Goal: Navigation & Orientation: Find specific page/section

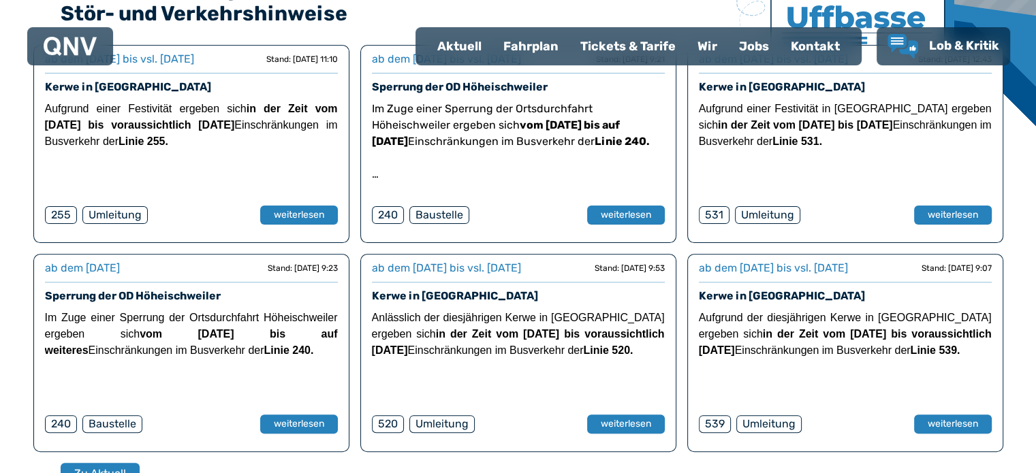
scroll to position [373, 0]
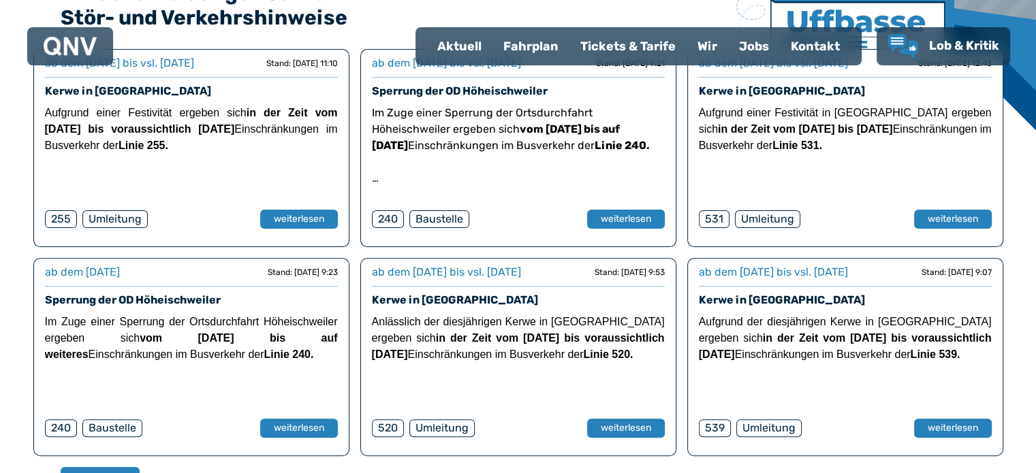
click at [472, 42] on div "Aktuell" at bounding box center [459, 46] width 66 height 35
select select "*"
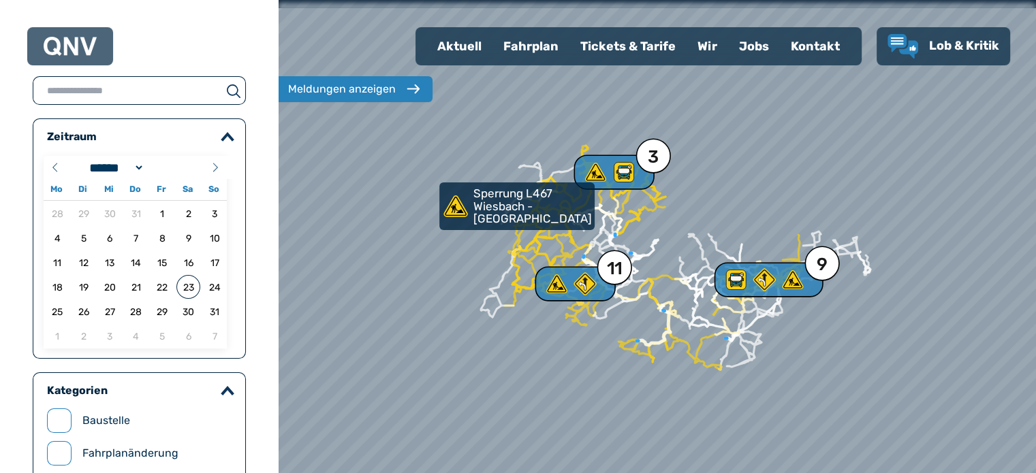
click at [872, 377] on div at bounding box center [657, 237] width 910 height 568
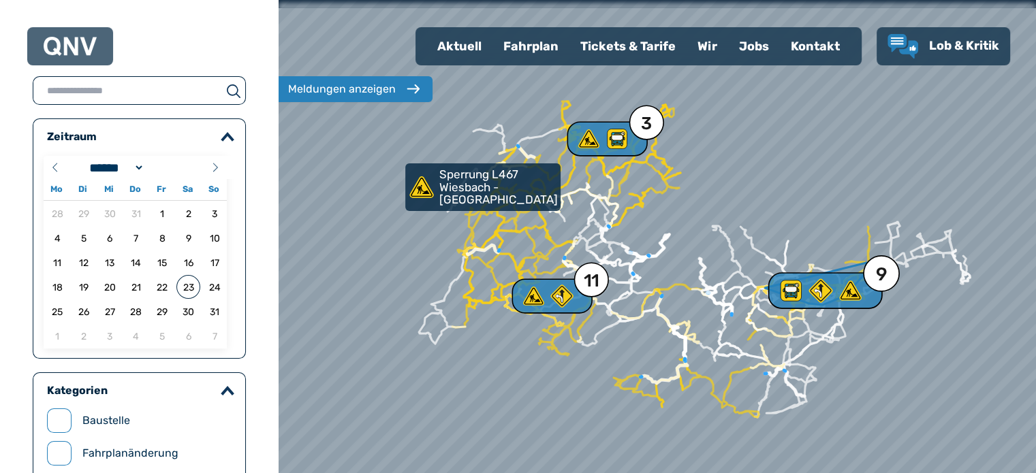
click at [809, 287] on icon at bounding box center [820, 291] width 25 height 25
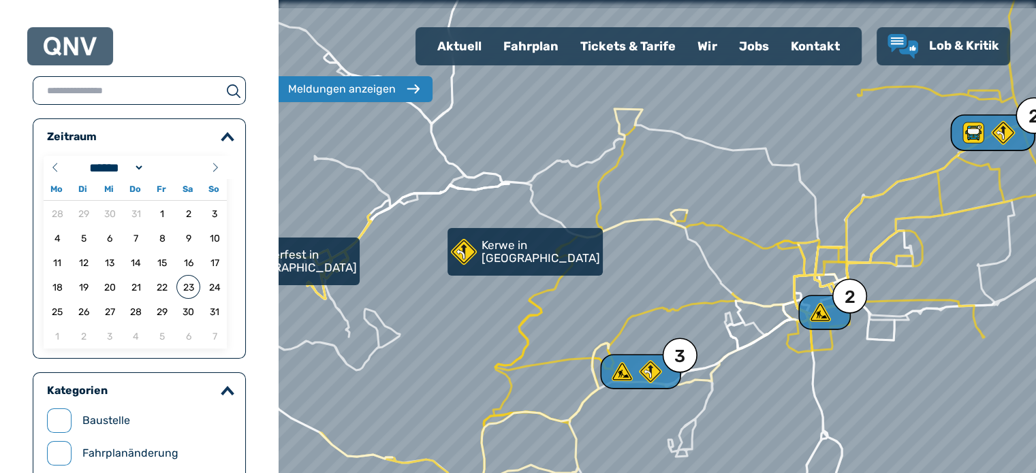
click at [973, 140] on use at bounding box center [973, 133] width 20 height 20
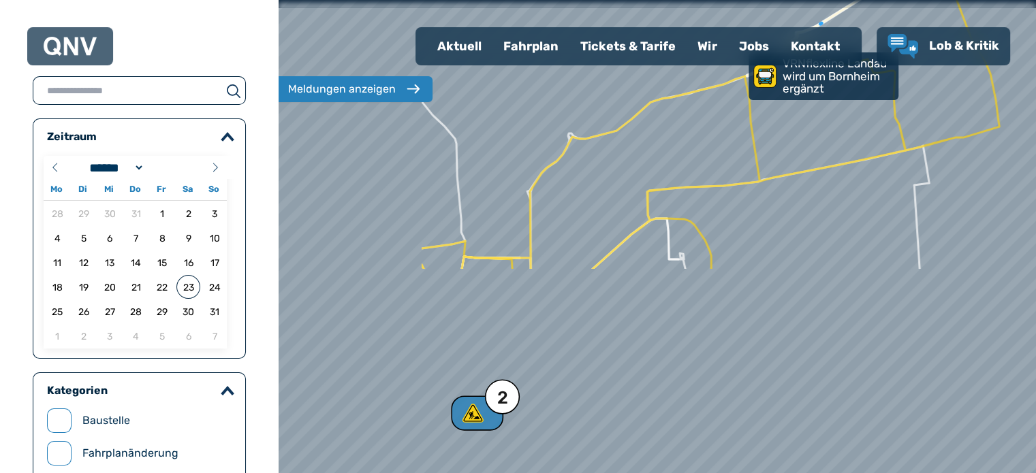
drag, startPoint x: 464, startPoint y: 393, endPoint x: 773, endPoint y: 69, distance: 448.0
click at [773, 69] on div at bounding box center [657, 237] width 910 height 568
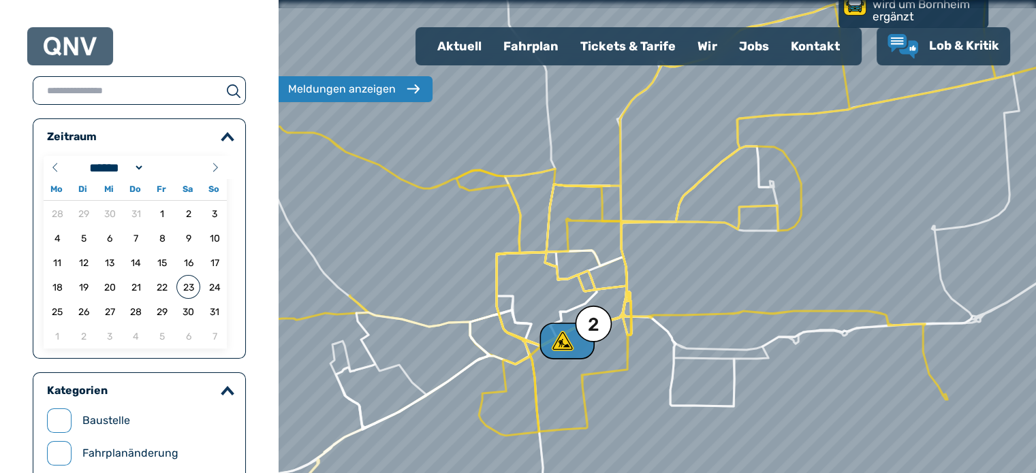
click at [577, 336] on div "2" at bounding box center [566, 341] width 55 height 37
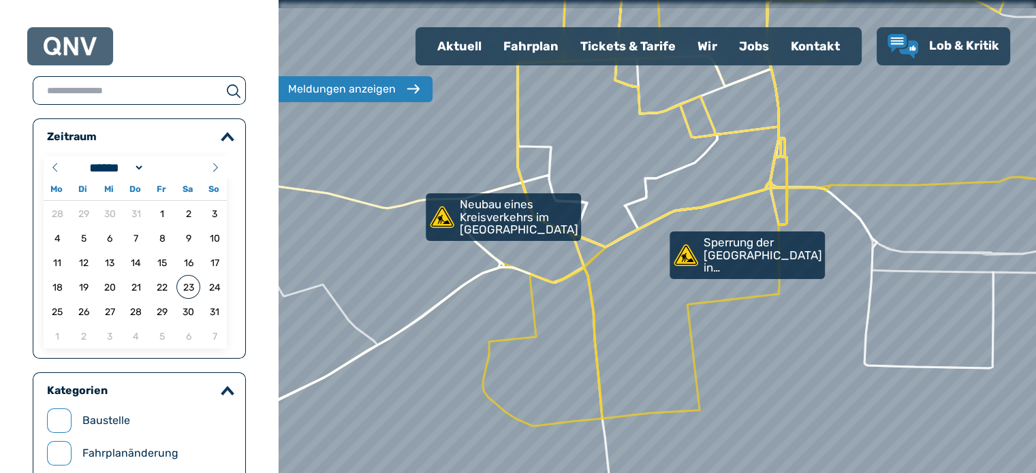
click at [456, 51] on div "Aktuell" at bounding box center [459, 46] width 66 height 35
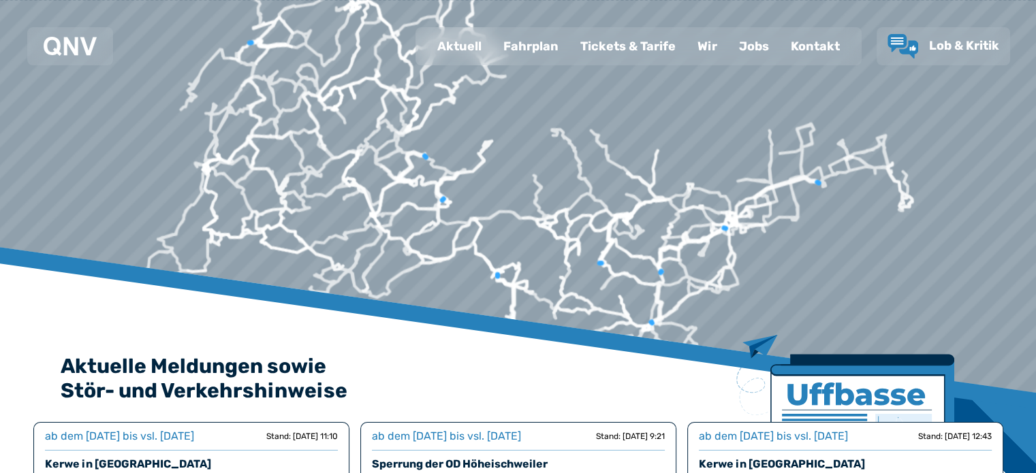
click at [517, 42] on div "Fahrplan" at bounding box center [530, 46] width 77 height 35
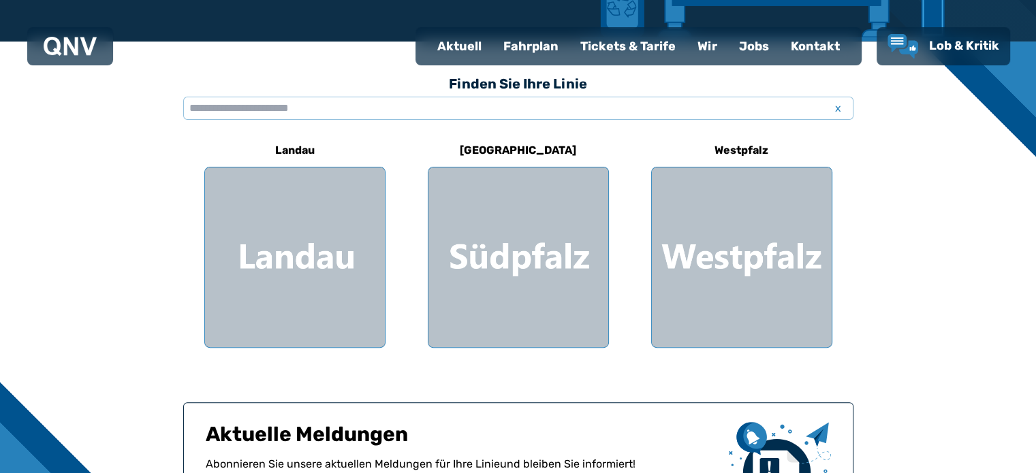
scroll to position [328, 0]
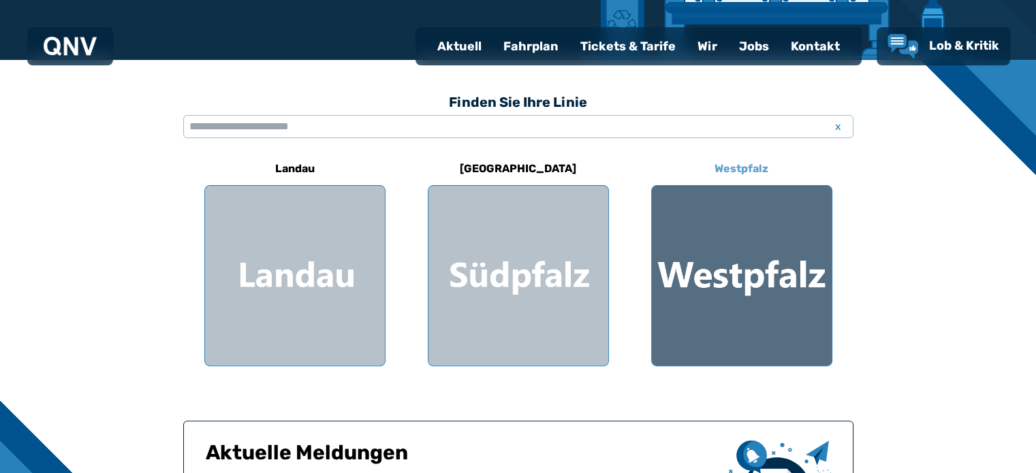
click at [755, 290] on div at bounding box center [742, 276] width 180 height 180
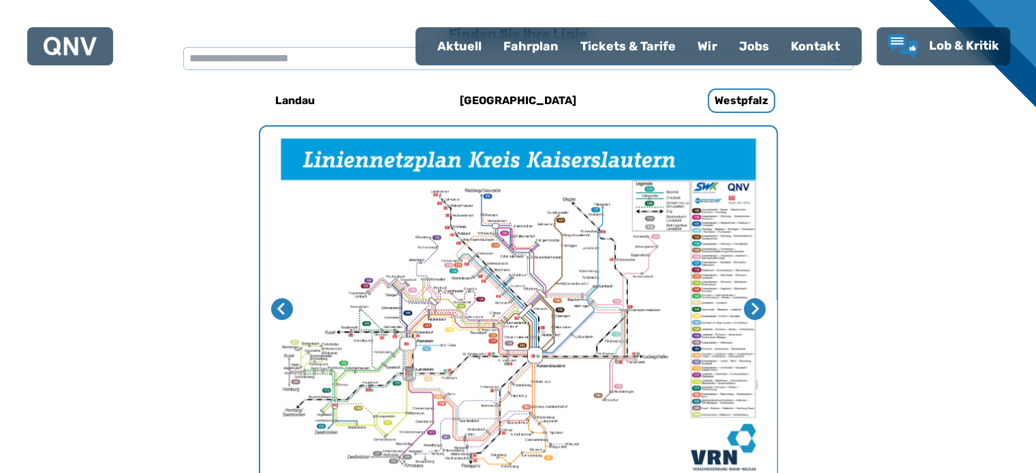
scroll to position [391, 0]
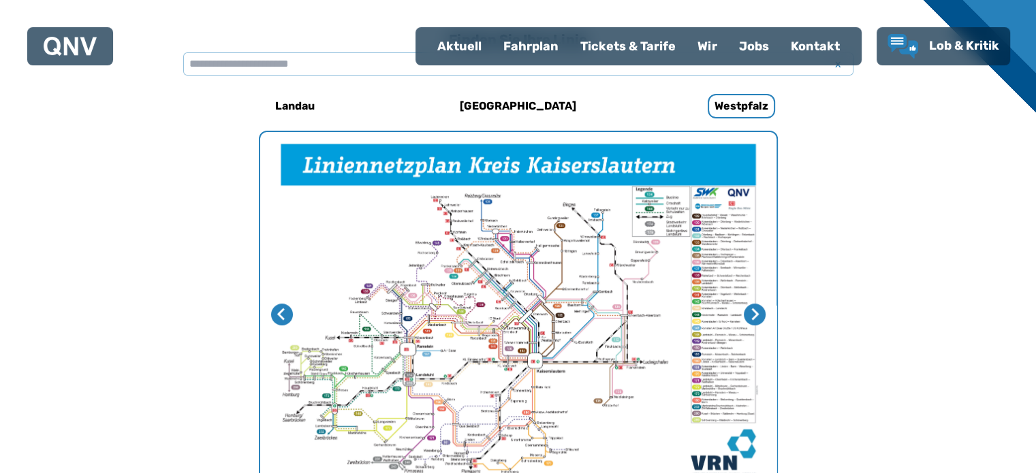
click at [560, 253] on img "1 von 4" at bounding box center [518, 314] width 516 height 365
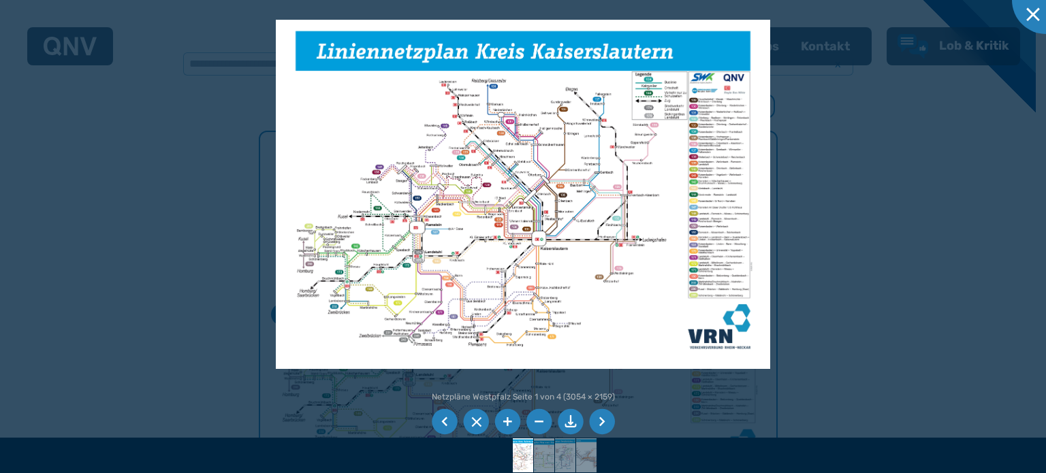
click at [904, 183] on div at bounding box center [523, 236] width 1046 height 473
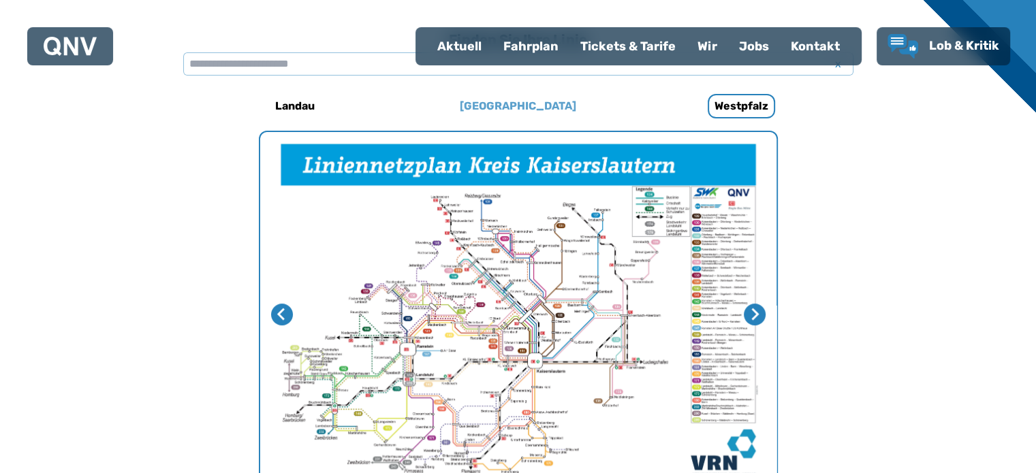
click at [518, 114] on h6 "[GEOGRAPHIC_DATA]" at bounding box center [517, 106] width 127 height 22
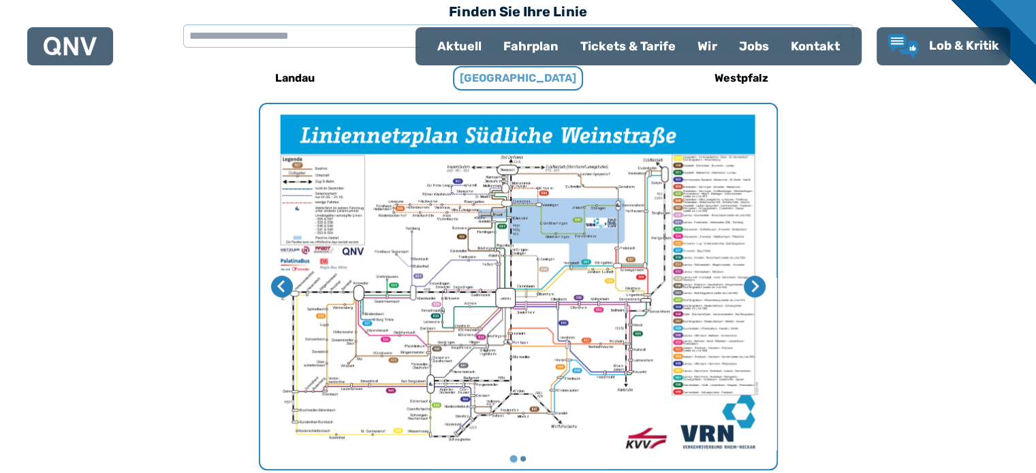
scroll to position [420, 0]
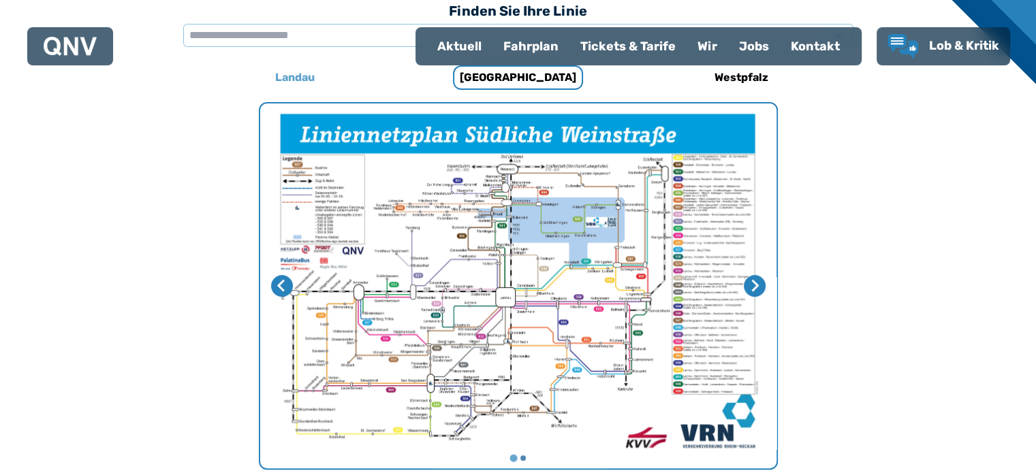
click at [300, 76] on h6 "Landau" at bounding box center [295, 78] width 50 height 22
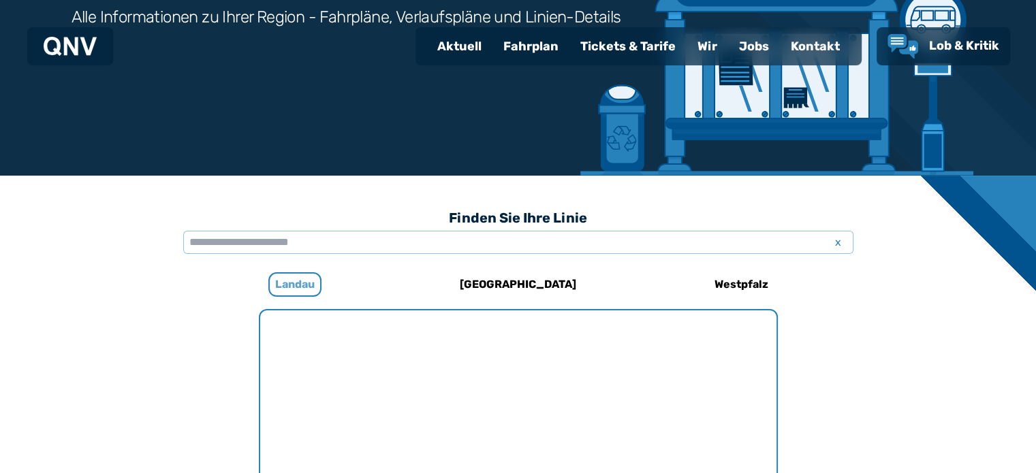
scroll to position [420, 0]
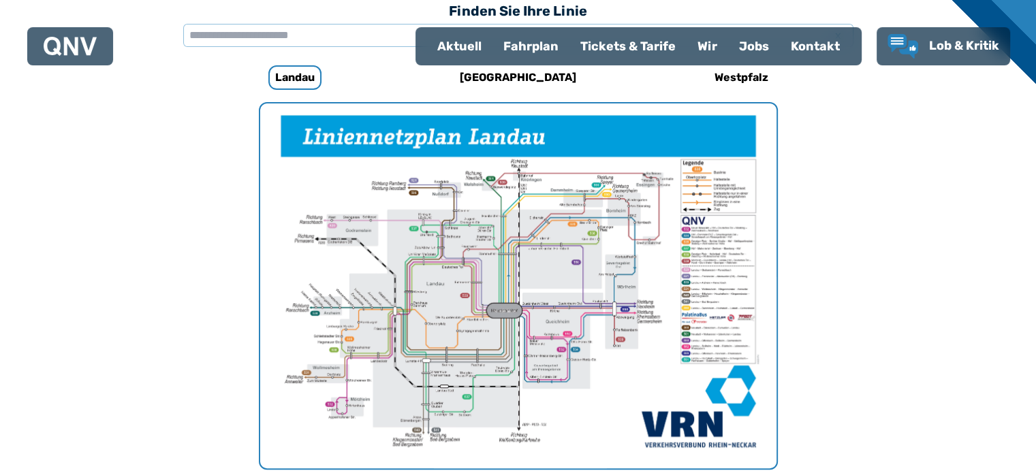
click at [650, 49] on div "Tickets & Tarife" at bounding box center [627, 46] width 117 height 35
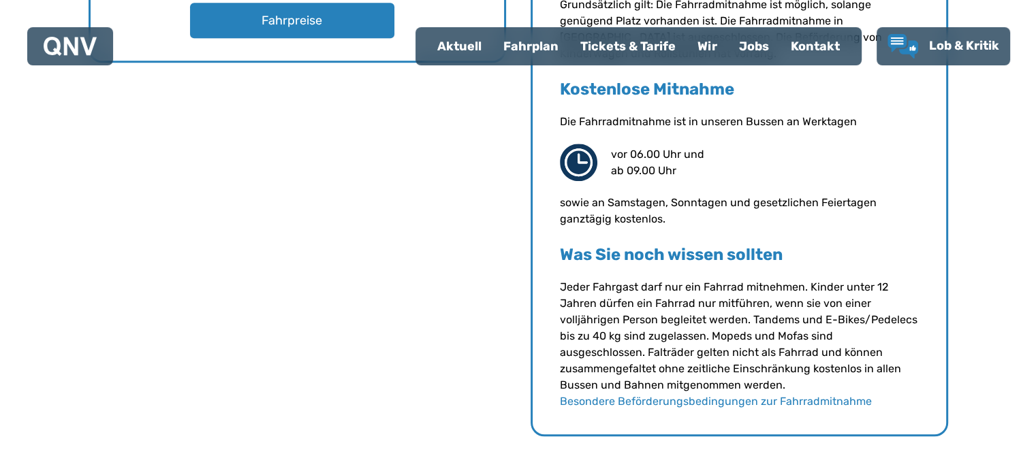
scroll to position [1244, 0]
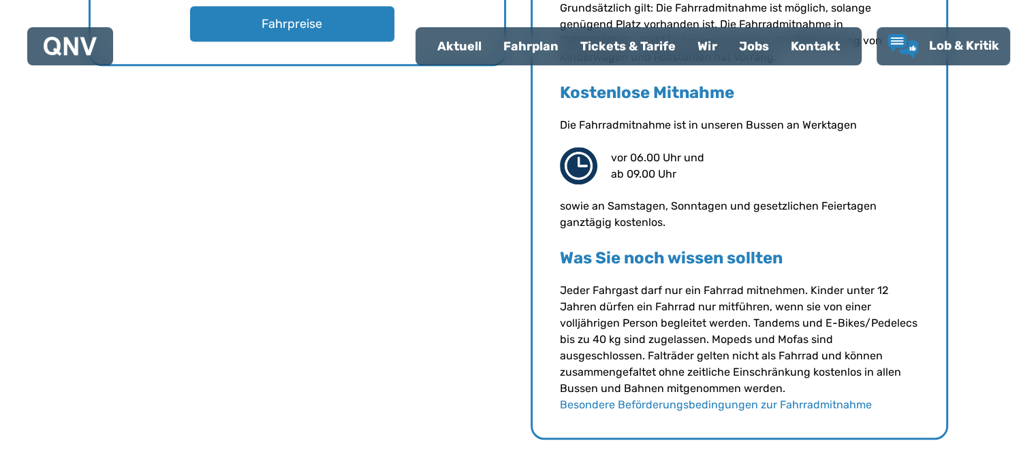
click at [693, 37] on div "Wir" at bounding box center [708, 46] width 42 height 35
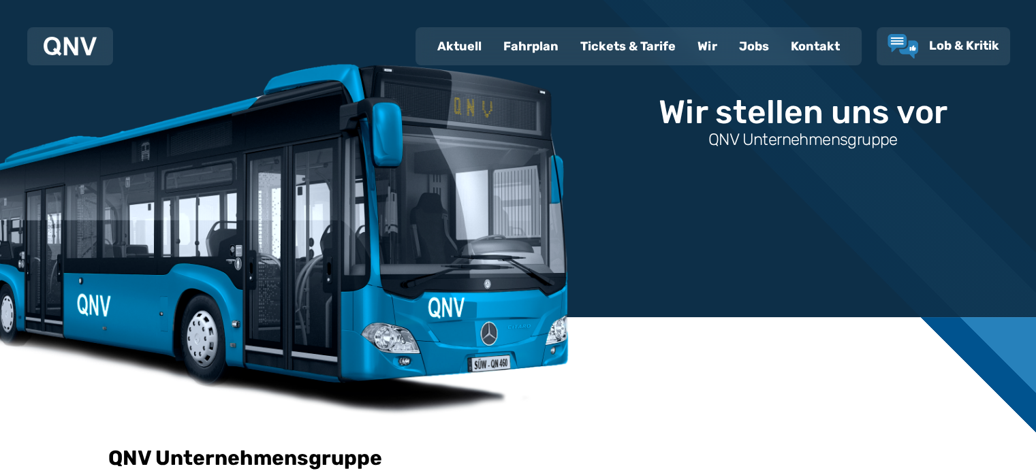
scroll to position [65, 0]
